Goal: Entertainment & Leisure: Browse casually

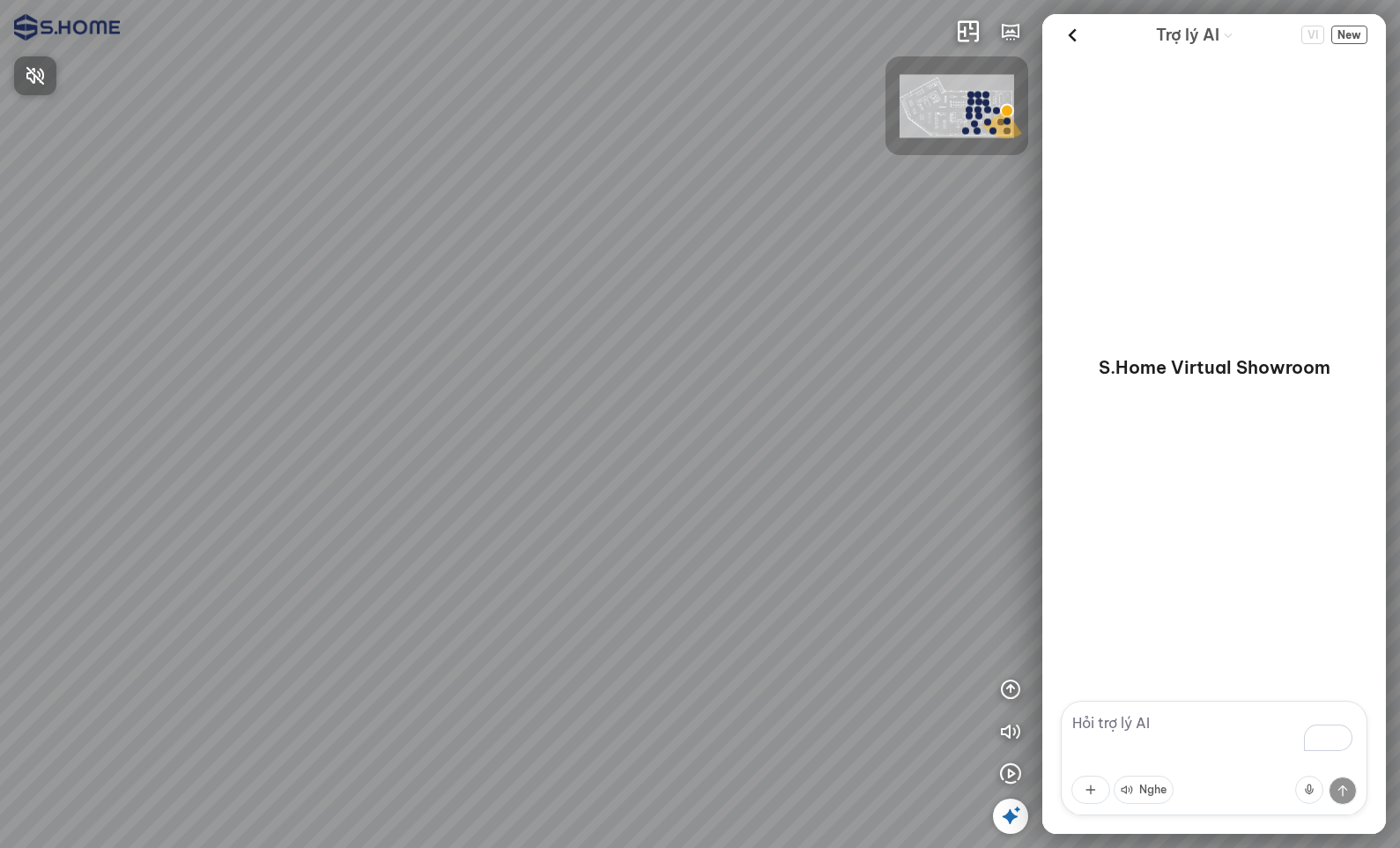
drag, startPoint x: 743, startPoint y: 275, endPoint x: 612, endPoint y: 248, distance: 133.8
click at [612, 248] on div at bounding box center [700, 424] width 1400 height 848
drag, startPoint x: 709, startPoint y: 259, endPoint x: 529, endPoint y: 243, distance: 180.7
click at [529, 243] on div at bounding box center [700, 424] width 1400 height 848
drag, startPoint x: 530, startPoint y: 228, endPoint x: 650, endPoint y: 201, distance: 123.0
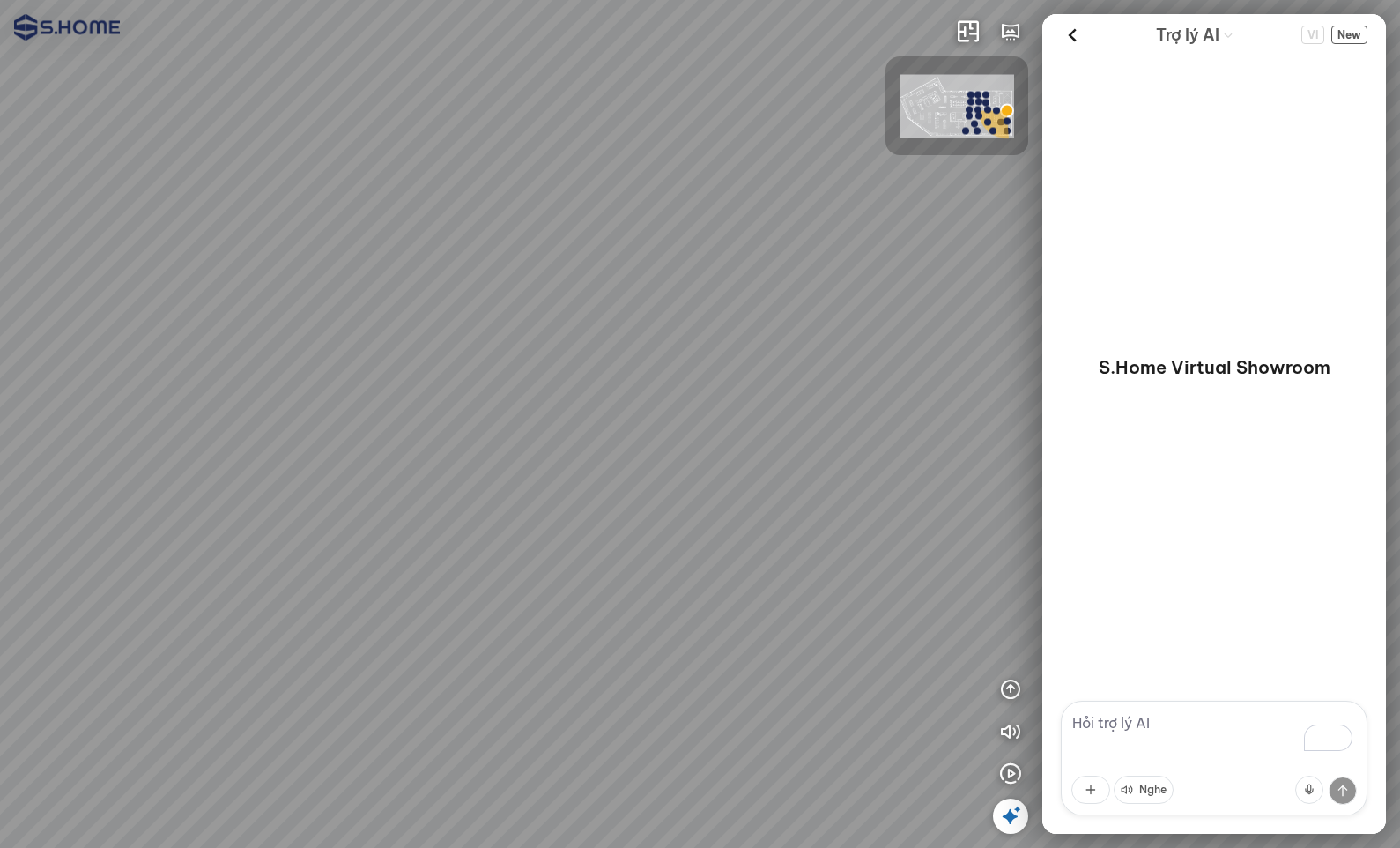
click at [651, 198] on div at bounding box center [700, 424] width 1400 height 848
drag, startPoint x: 555, startPoint y: 210, endPoint x: 718, endPoint y: 209, distance: 163.0
click at [677, 209] on div at bounding box center [700, 424] width 1400 height 848
drag, startPoint x: 743, startPoint y: 242, endPoint x: 705, endPoint y: 213, distance: 47.8
click at [478, 182] on div at bounding box center [700, 424] width 1400 height 848
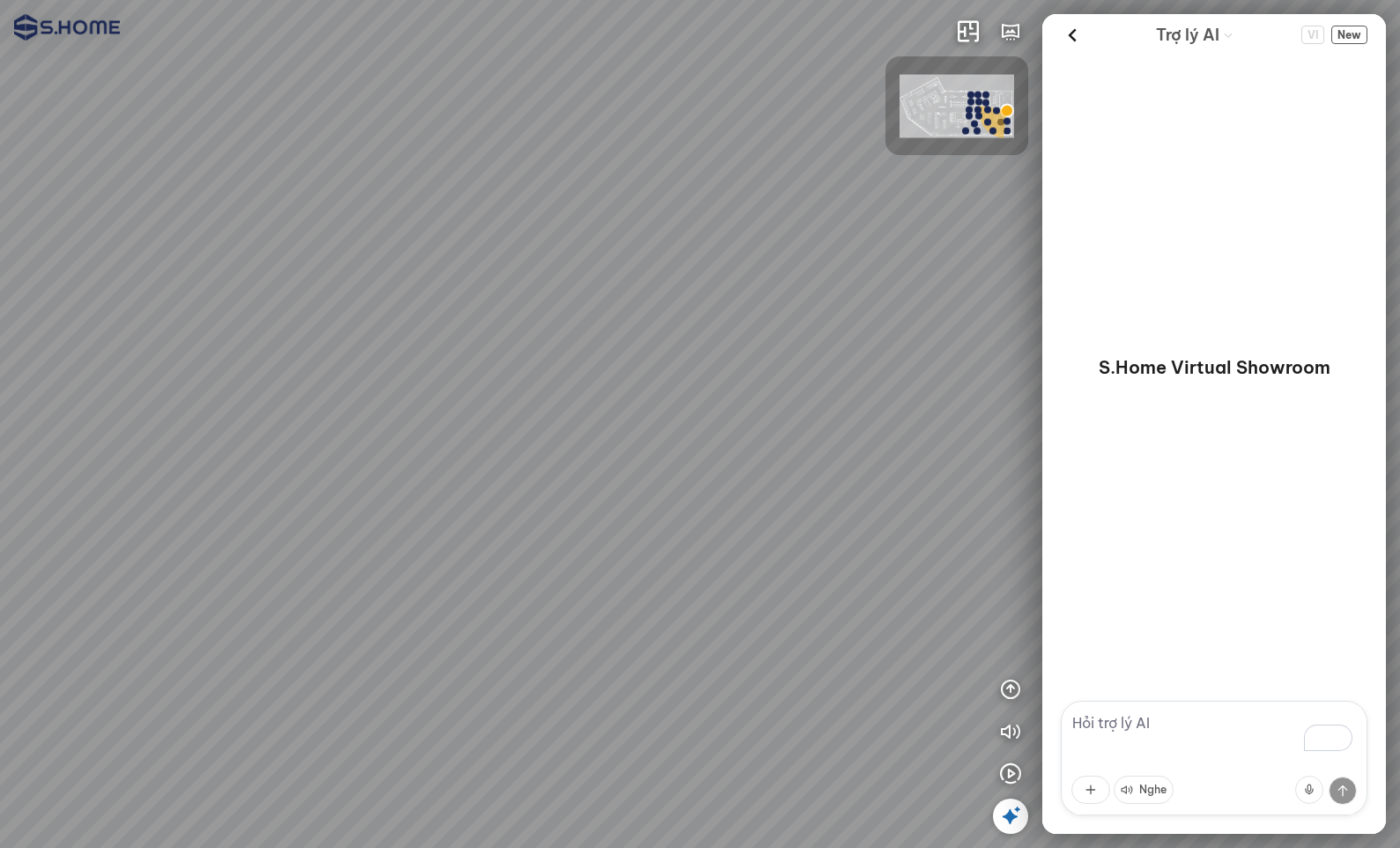
drag, startPoint x: 540, startPoint y: 201, endPoint x: 531, endPoint y: 193, distance: 12.0
click at [495, 193] on div at bounding box center [700, 424] width 1400 height 848
drag, startPoint x: 523, startPoint y: 294, endPoint x: 494, endPoint y: 305, distance: 31.0
click at [494, 305] on div at bounding box center [700, 424] width 1400 height 848
click at [1012, 25] on icon "button" at bounding box center [1011, 32] width 22 height 22
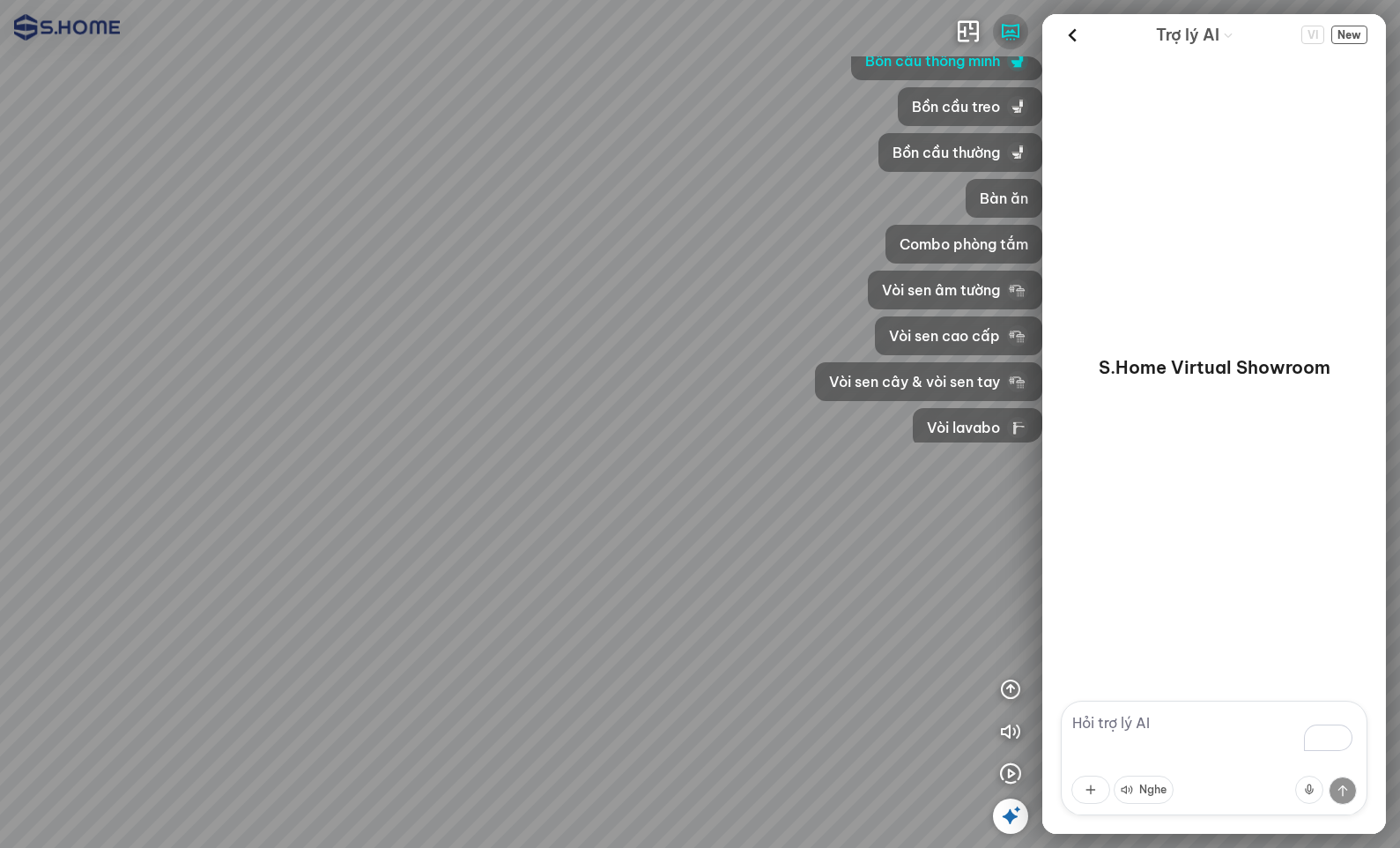
scroll to position [20, 0]
click at [1013, 808] on icon at bounding box center [1011, 817] width 22 height 22
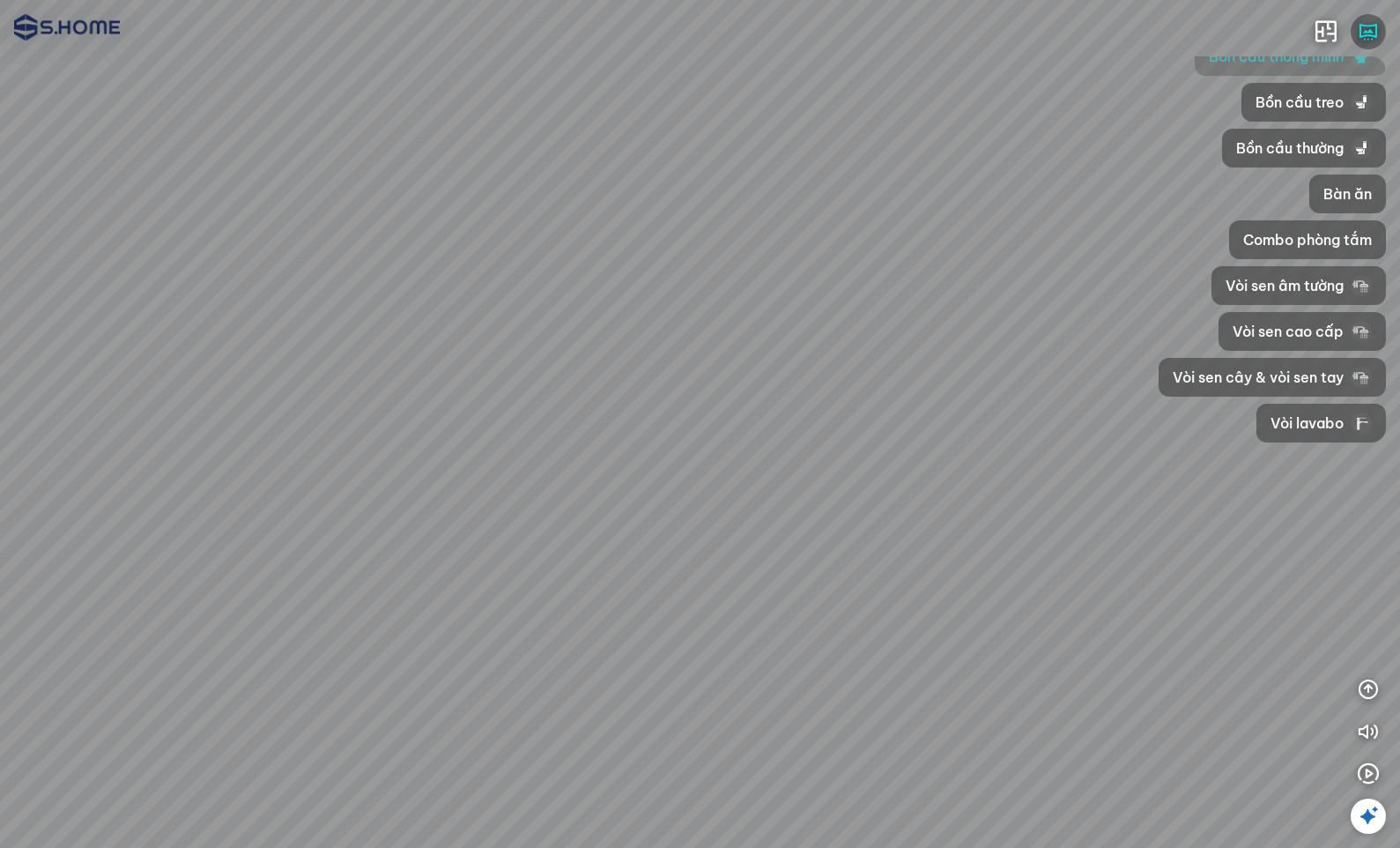
drag, startPoint x: 851, startPoint y: 343, endPoint x: 738, endPoint y: 345, distance: 113.0
click at [738, 345] on div at bounding box center [700, 424] width 1400 height 848
drag, startPoint x: 807, startPoint y: 321, endPoint x: 976, endPoint y: 265, distance: 178.0
click at [976, 265] on div at bounding box center [700, 424] width 1400 height 848
drag, startPoint x: 747, startPoint y: 296, endPoint x: 912, endPoint y: 339, distance: 170.5
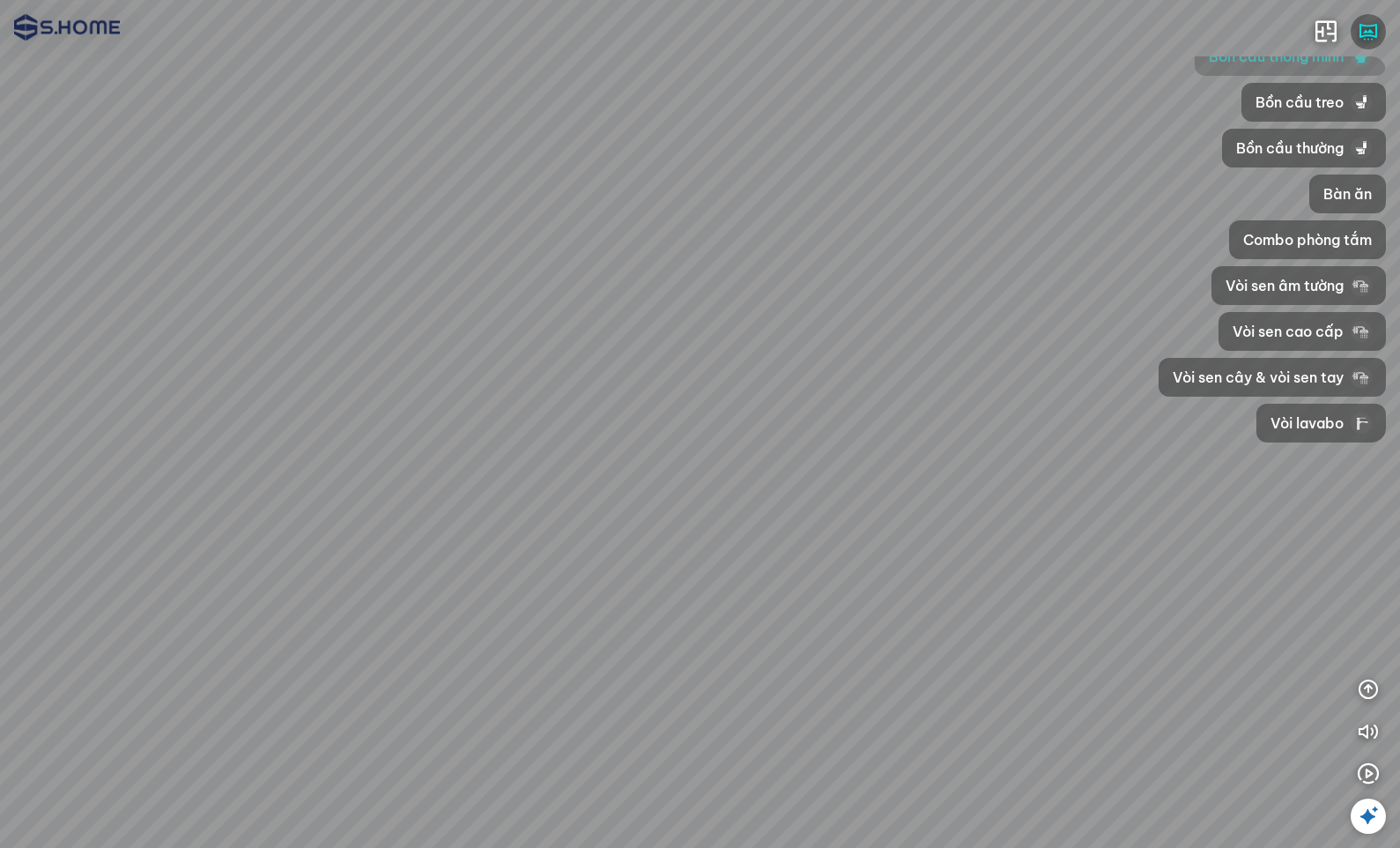
click at [912, 339] on div at bounding box center [700, 424] width 1400 height 848
